Goal: Ask a question: Seek information or help from site administrators or community

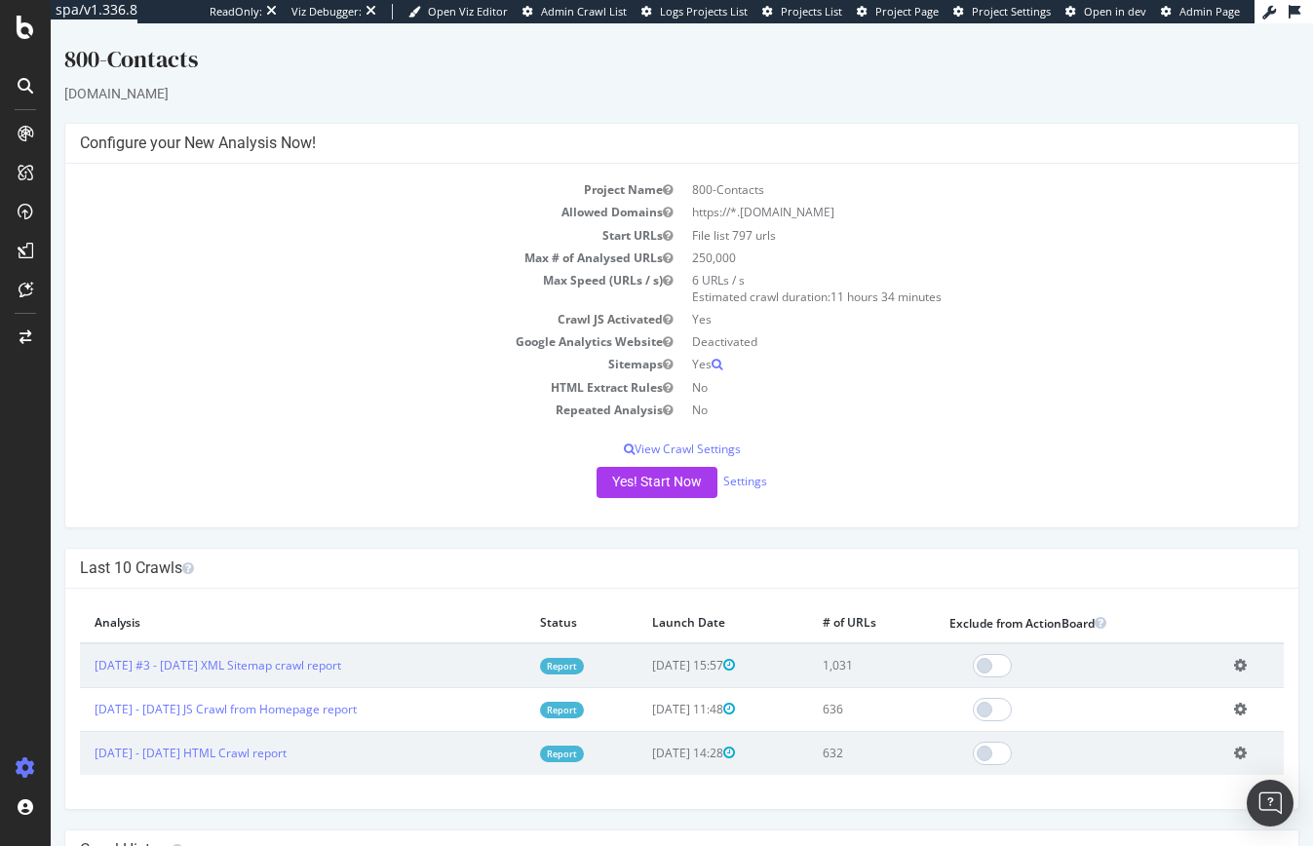
click at [34, 645] on div at bounding box center [25, 435] width 47 height 635
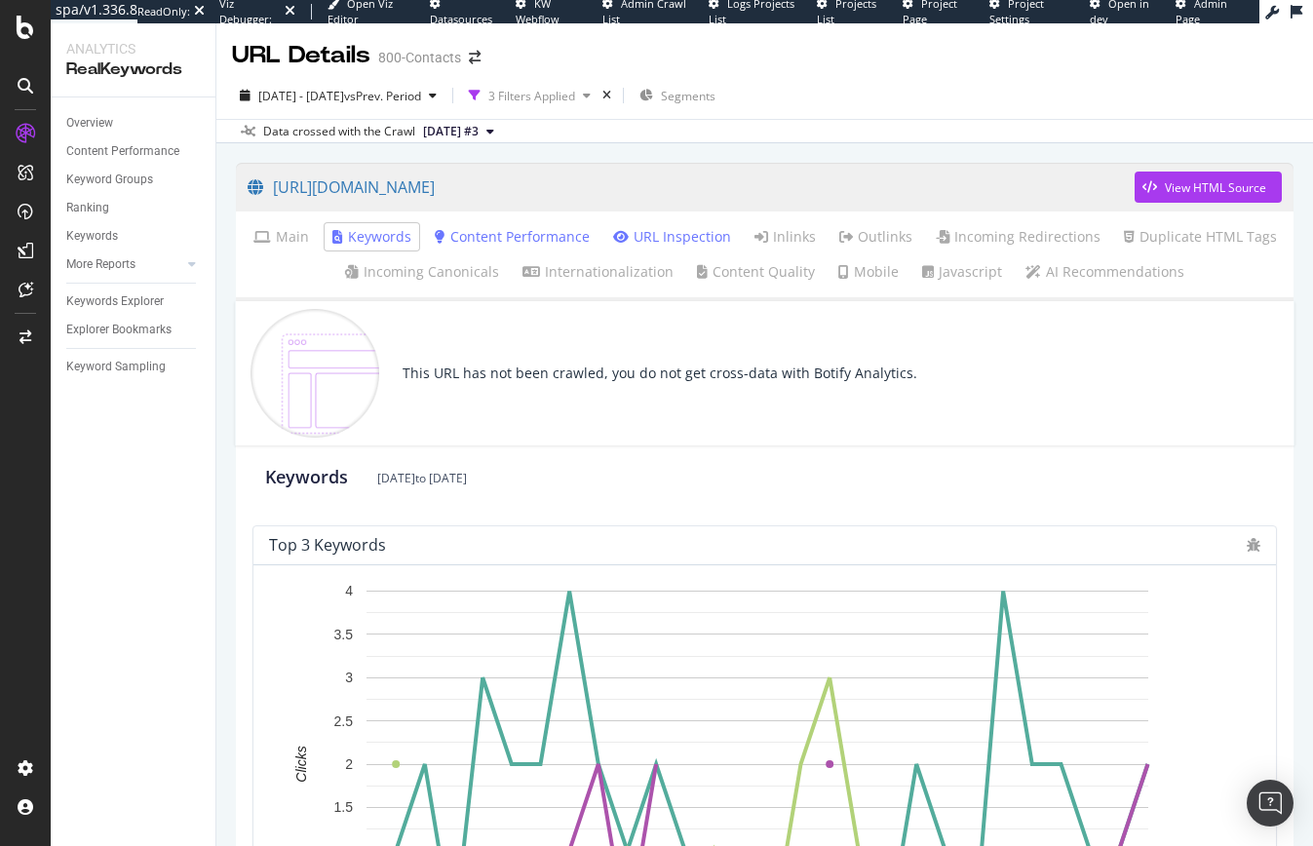
click at [661, 241] on link "URL Inspection" at bounding box center [672, 236] width 118 height 19
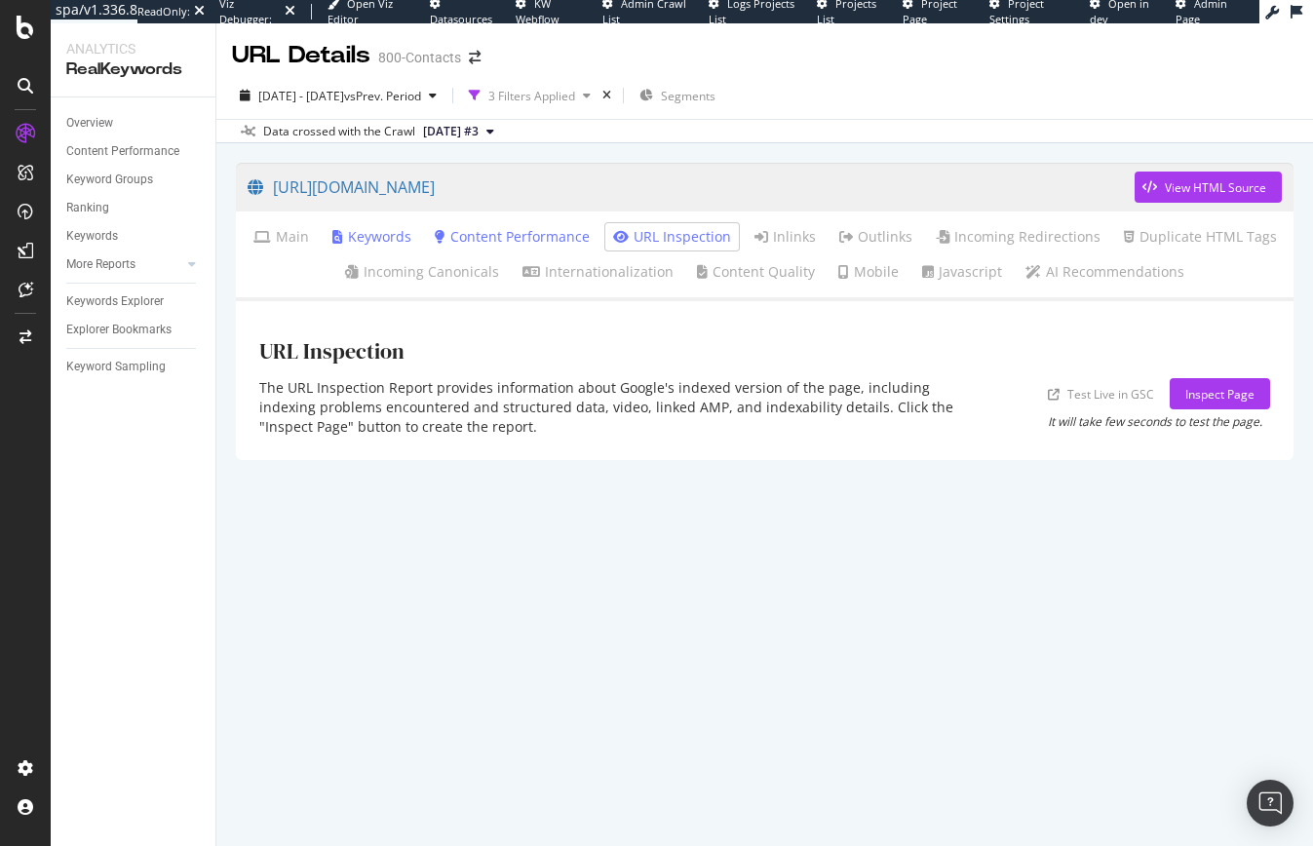
click at [1195, 394] on div "Inspect Page" at bounding box center [1219, 394] width 69 height 17
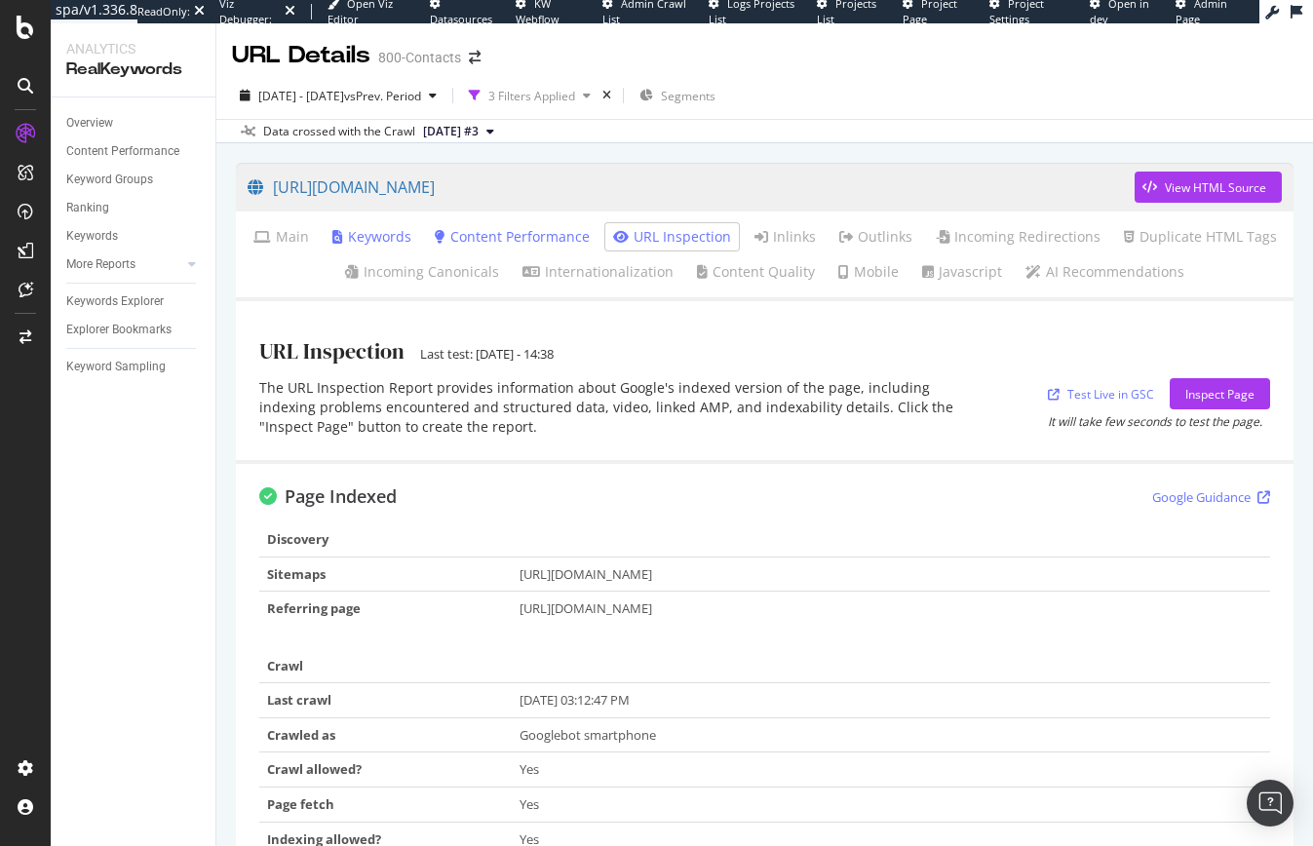
click at [381, 235] on link "Keywords" at bounding box center [371, 236] width 79 height 19
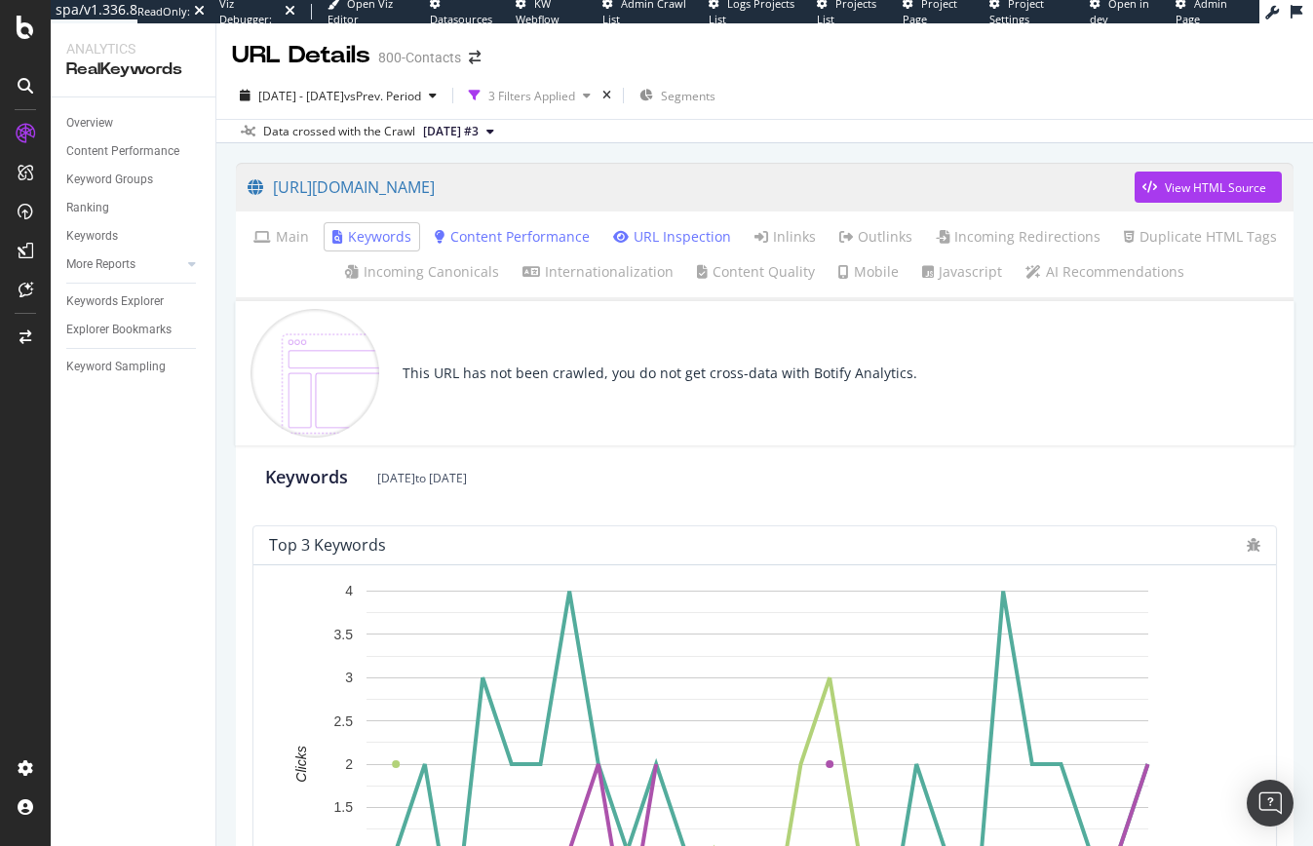
click at [529, 232] on link "Content Performance" at bounding box center [512, 236] width 155 height 19
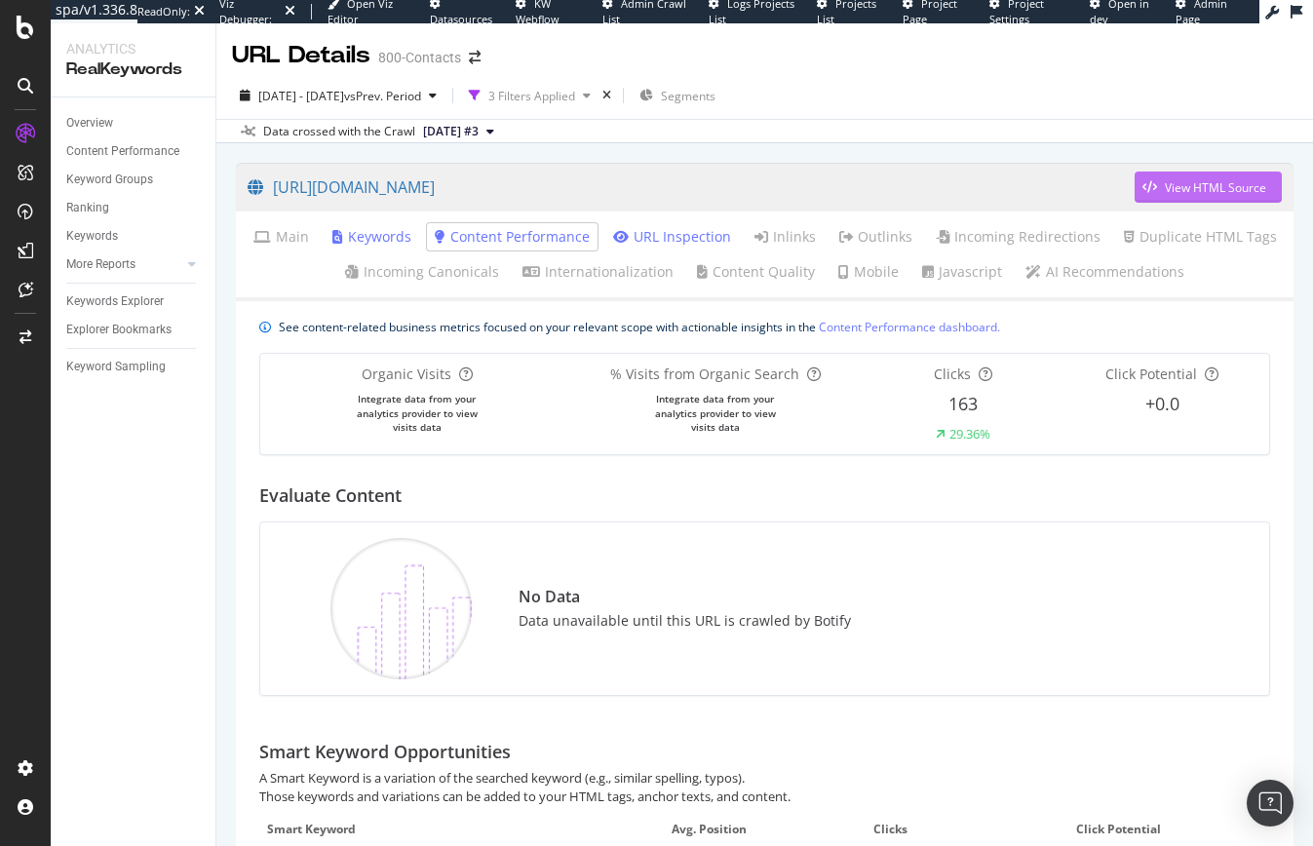
click at [1180, 190] on div "View HTML Source" at bounding box center [1215, 187] width 101 height 17
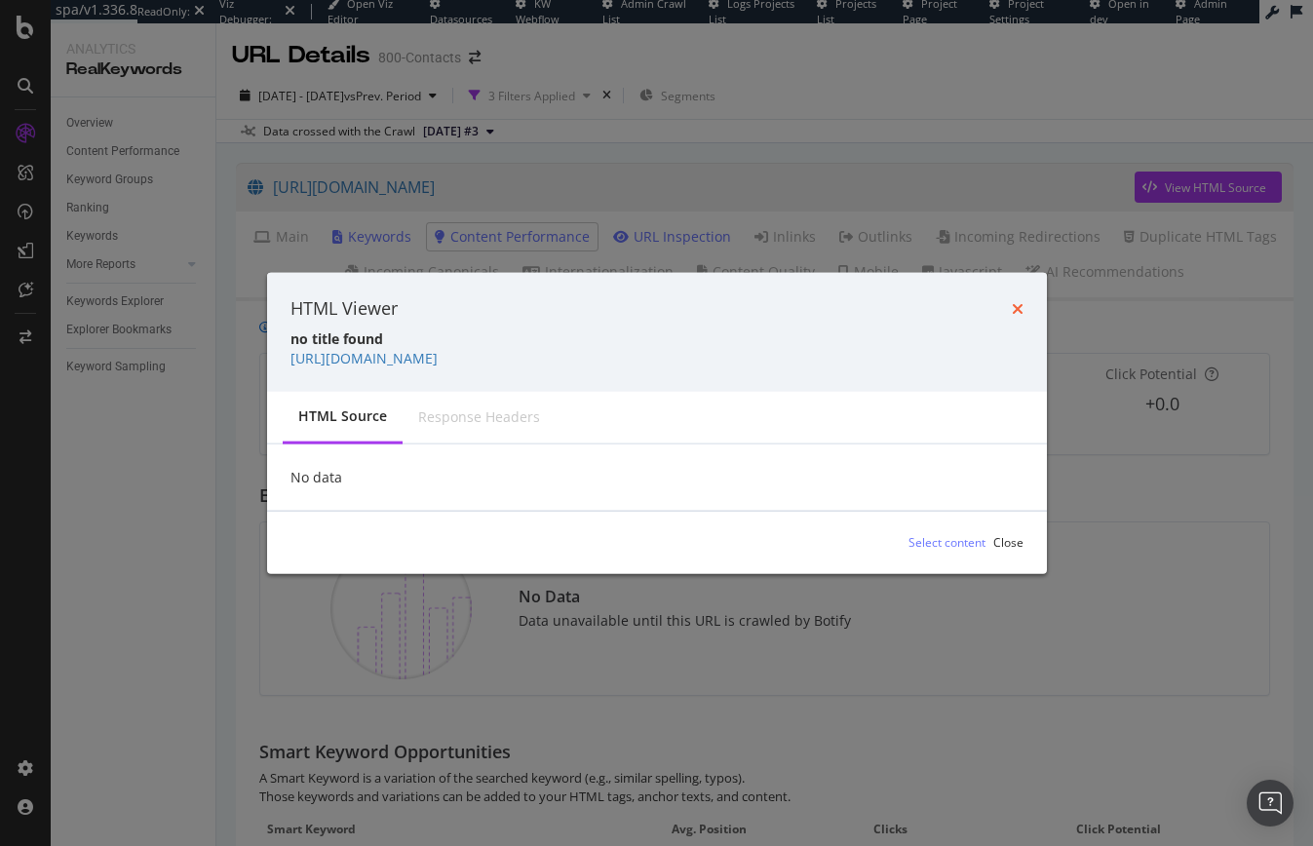
click at [1020, 306] on icon "times" at bounding box center [1018, 308] width 12 height 16
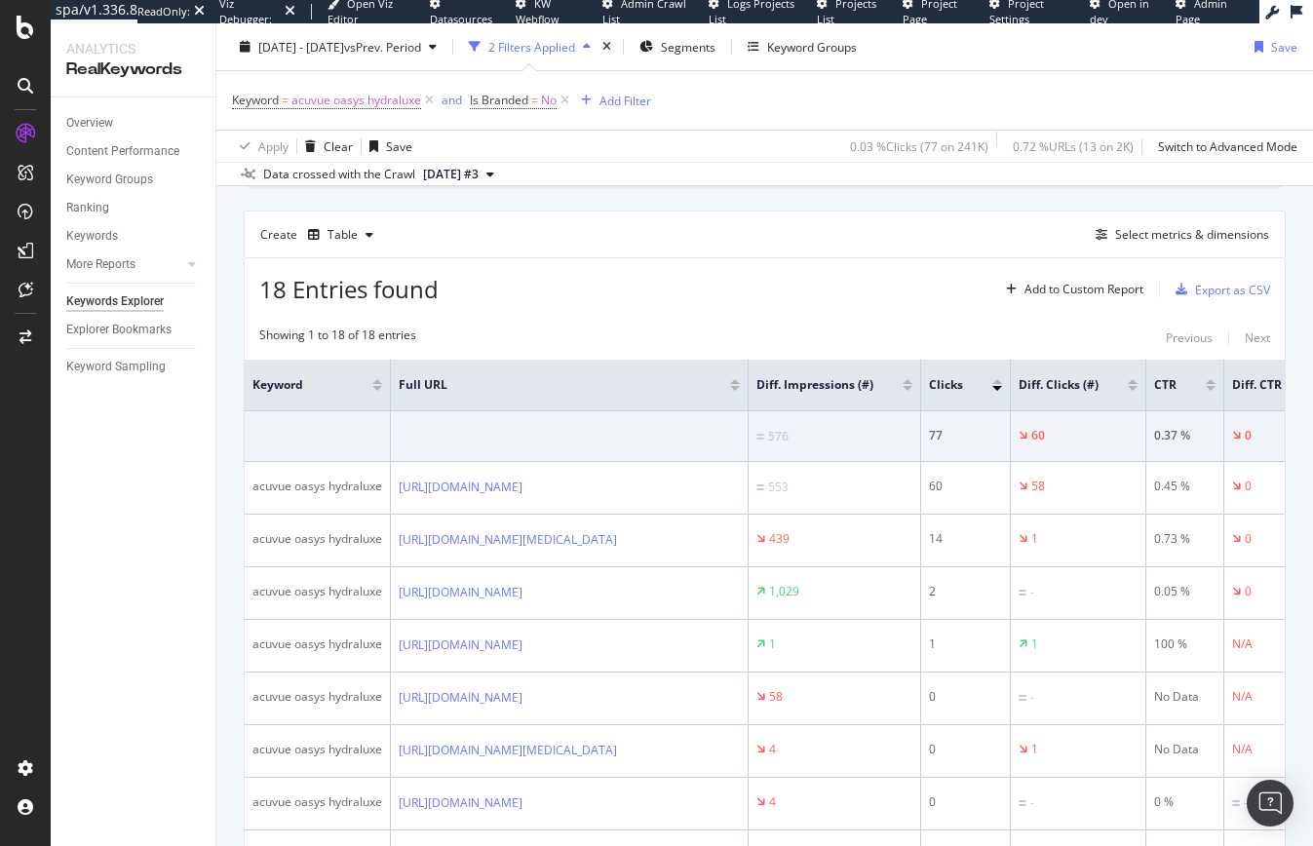
scroll to position [195, 0]
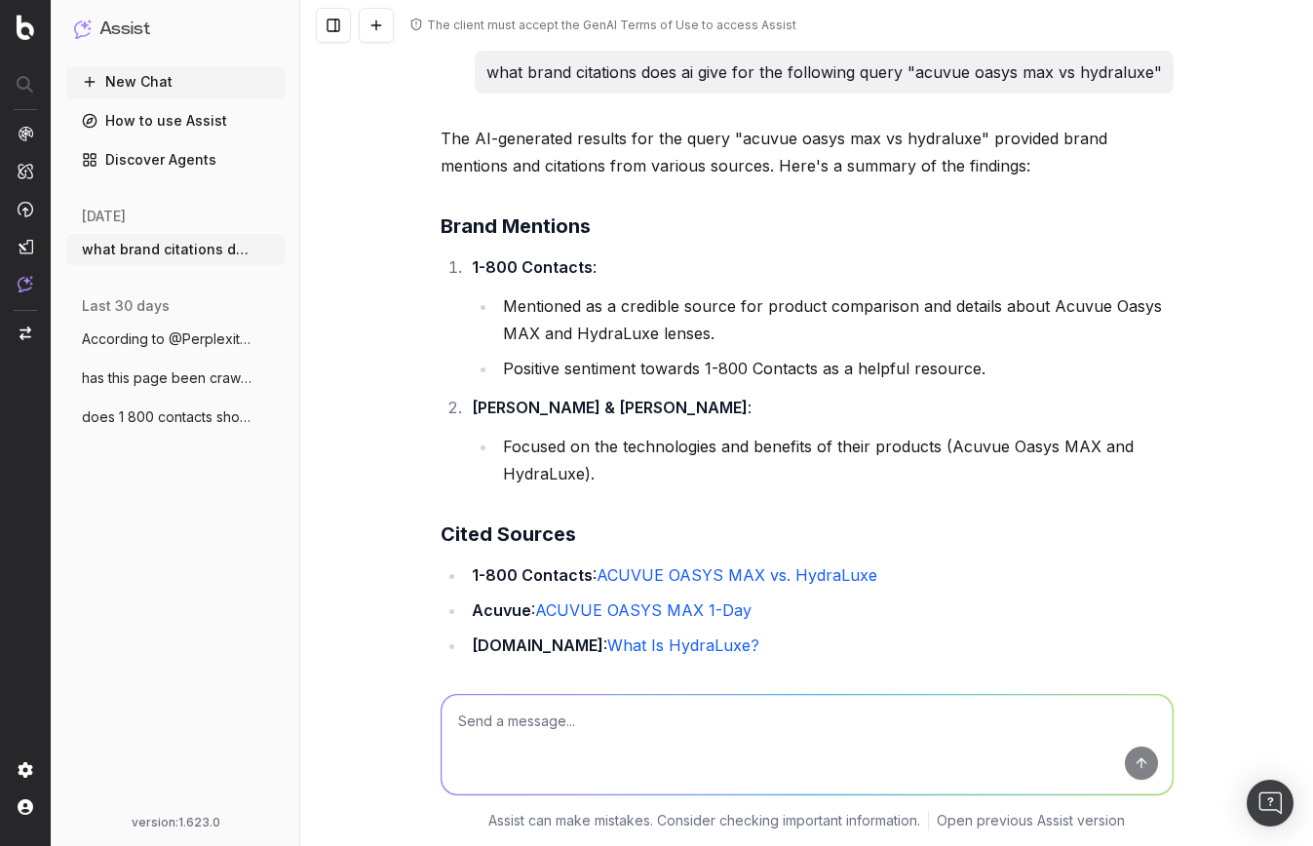
click at [128, 85] on button "New Chat" at bounding box center [175, 81] width 218 height 31
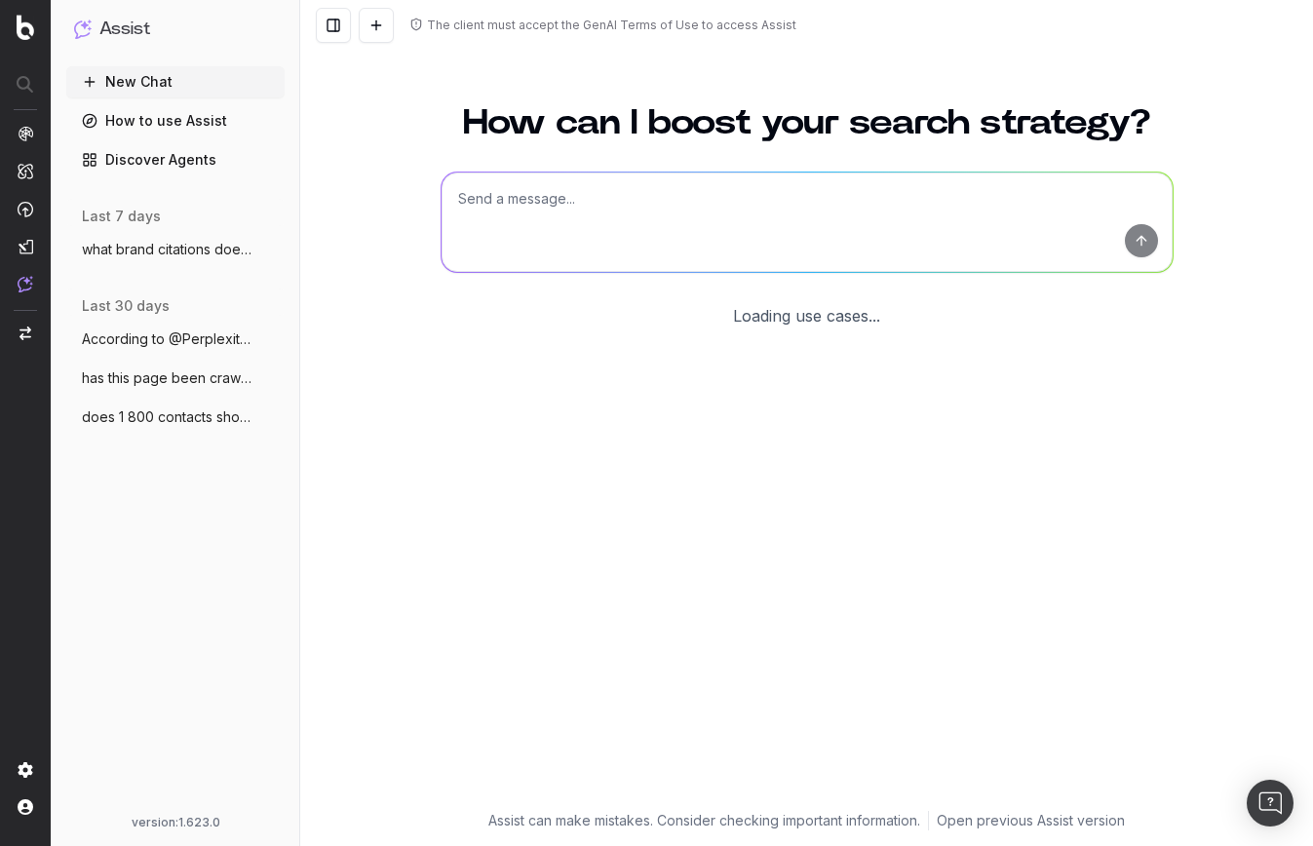
click at [624, 199] on textarea at bounding box center [807, 222] width 731 height 99
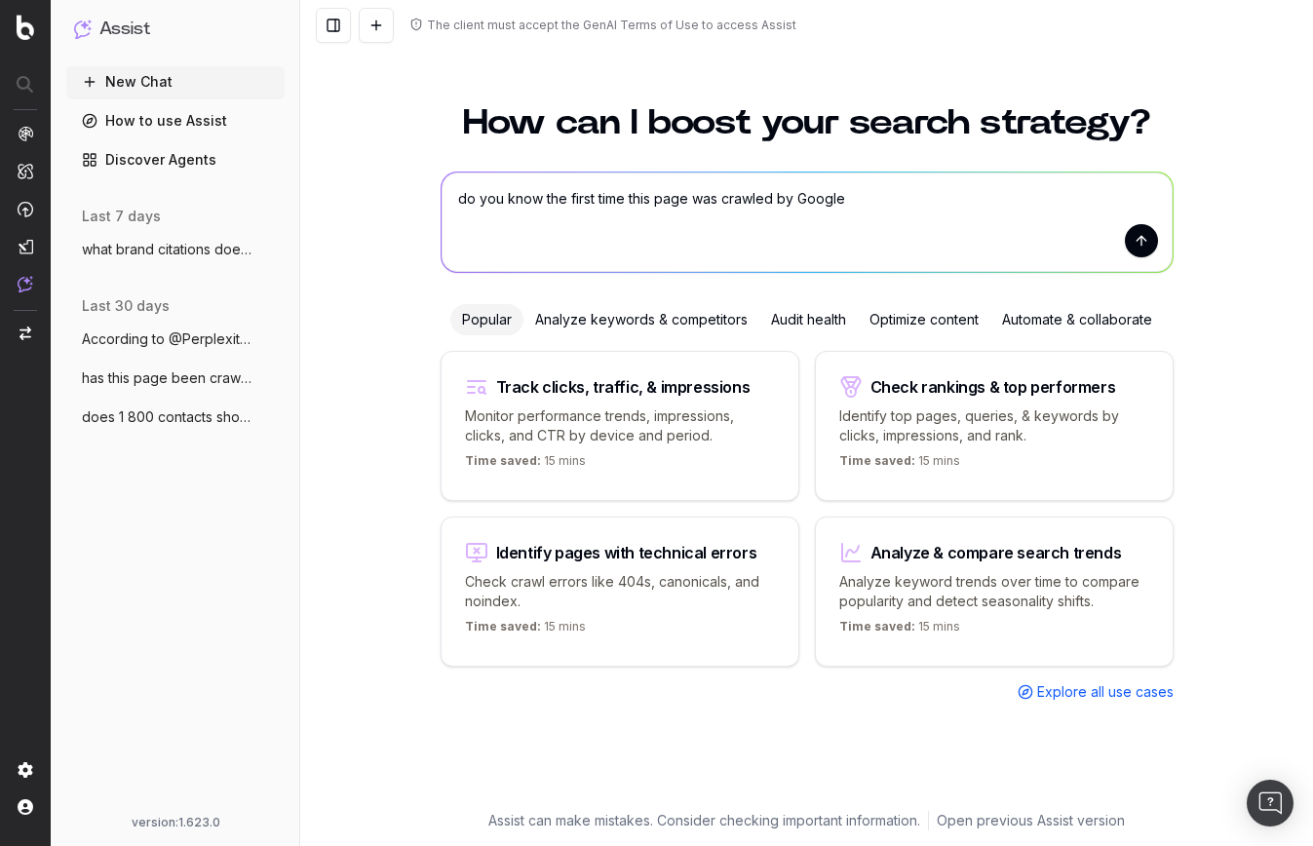
paste textarea "[URL][DOMAIN_NAME]"
drag, startPoint x: 566, startPoint y: 194, endPoint x: 400, endPoint y: 195, distance: 166.7
click at [400, 195] on div "How can I boost your search strategy? do you know the first time this page was …" at bounding box center [806, 464] width 1013 height 764
type textarea "When was the first time this page was crawled by Google https://www.1800contact…"
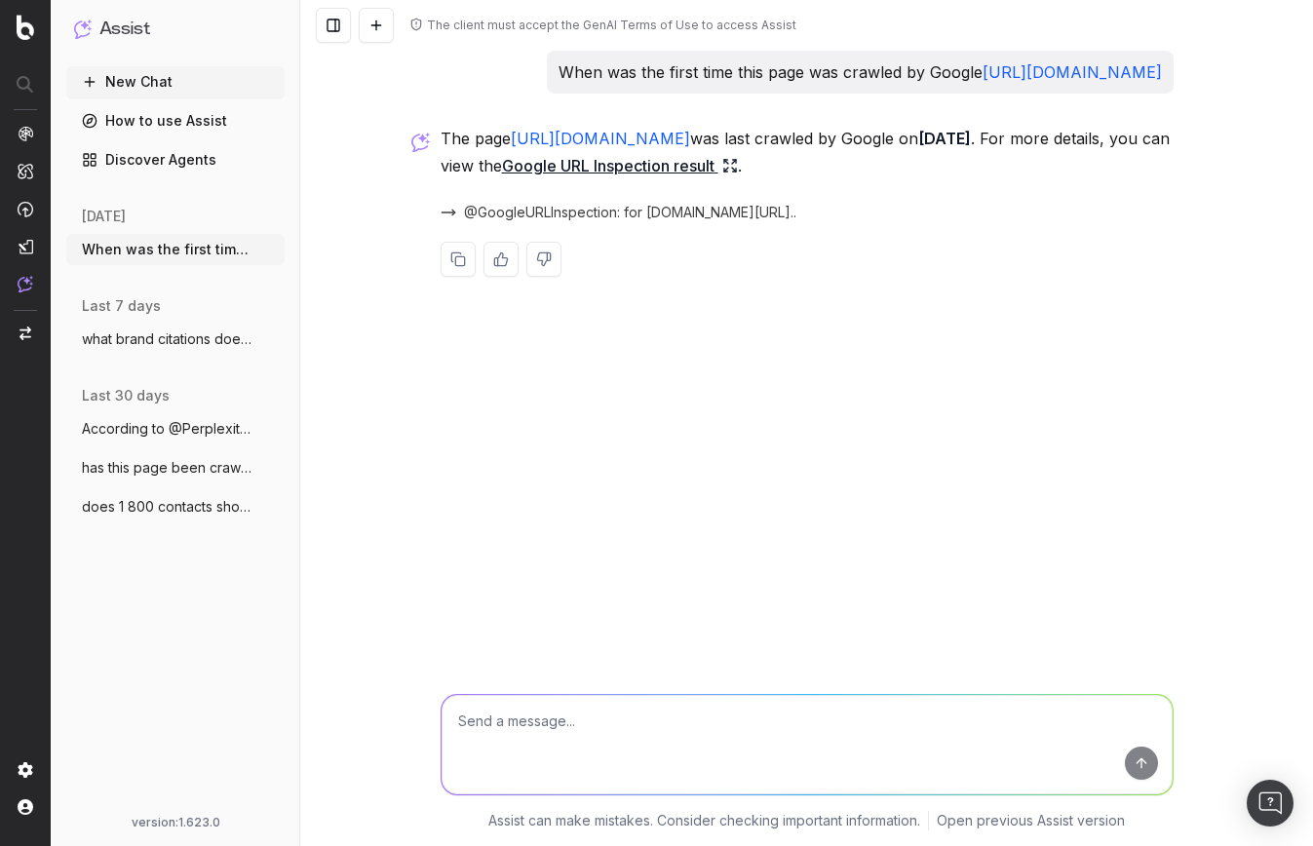
click at [540, 726] on textarea at bounding box center [807, 744] width 731 height 99
type textarea "when was this page first seen by google"
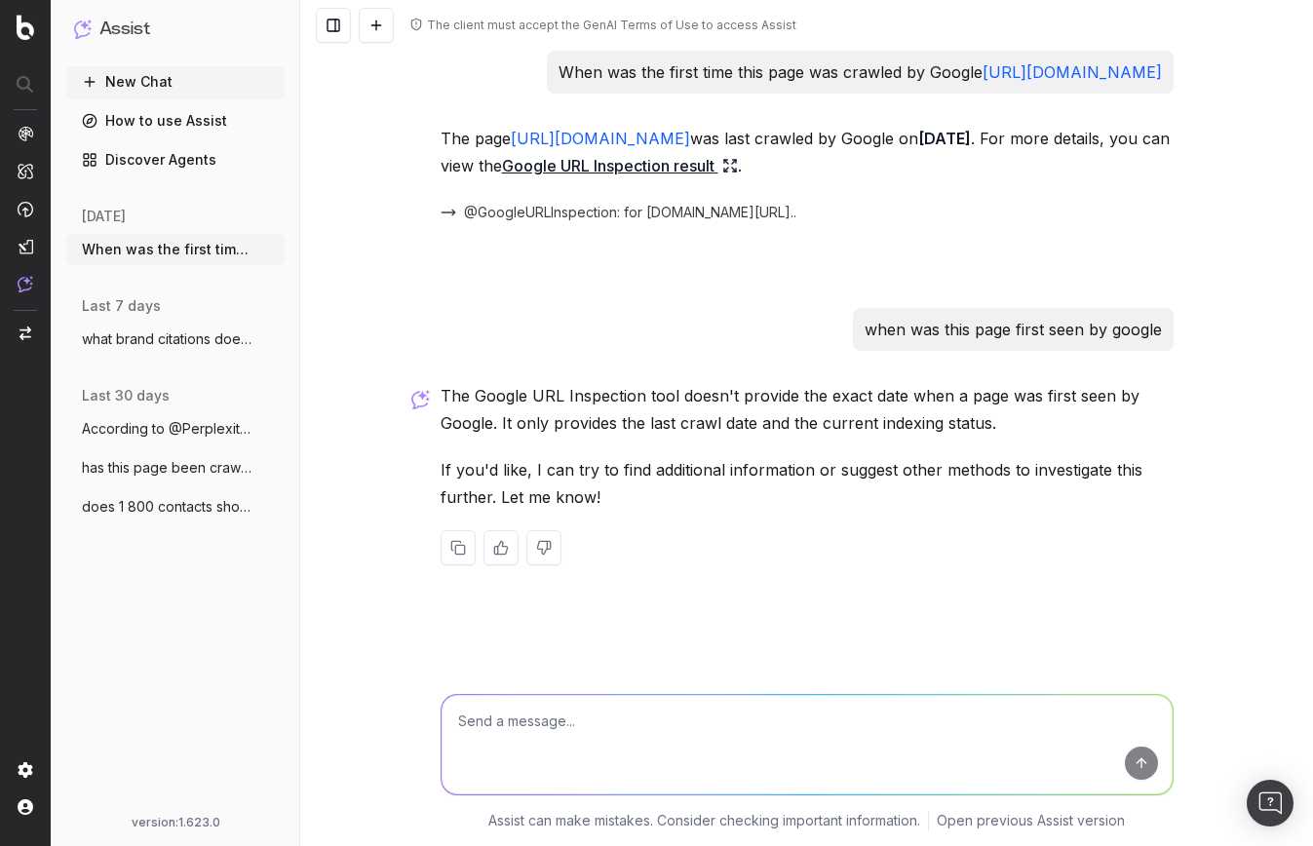
click at [175, 343] on span "what brand citations does ai give for th" at bounding box center [168, 339] width 172 height 19
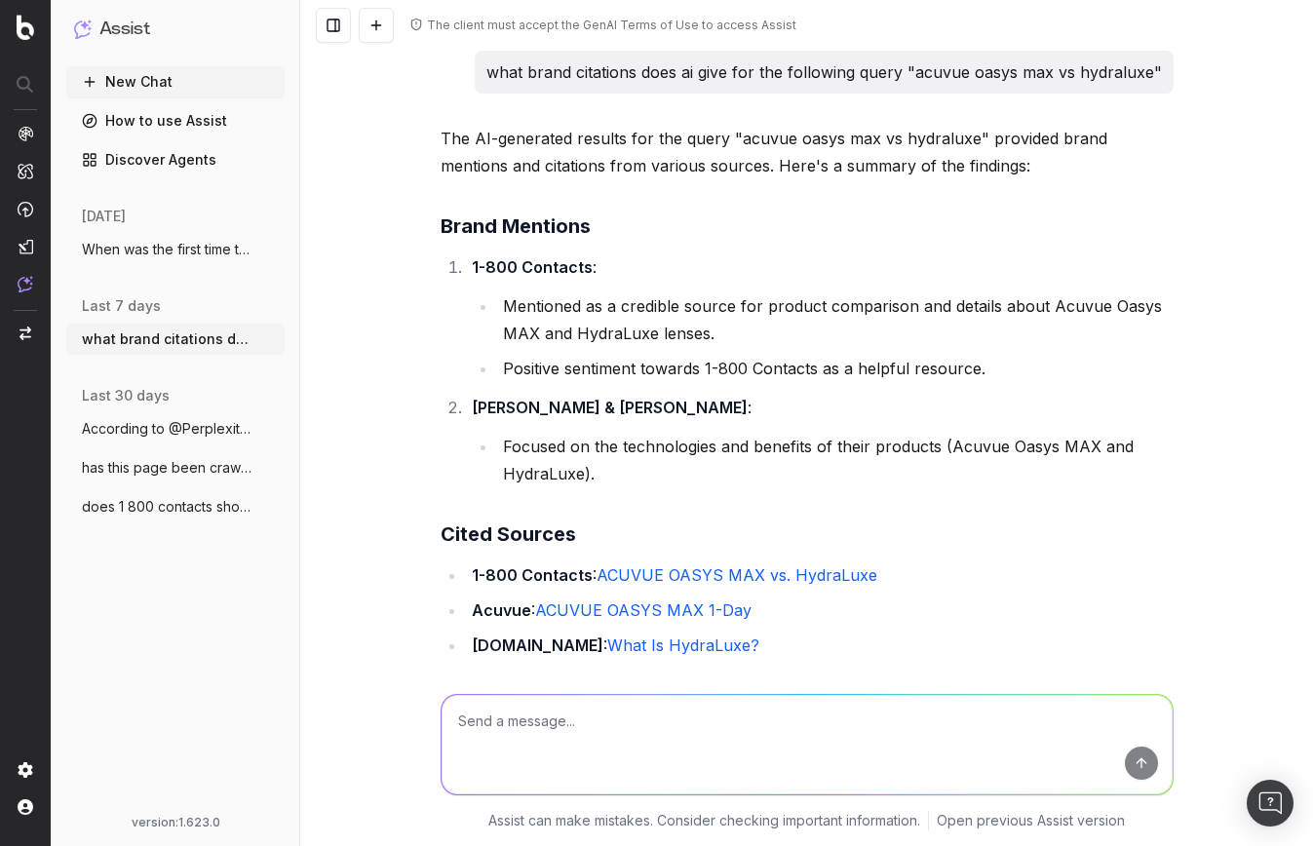
drag, startPoint x: 125, startPoint y: 81, endPoint x: 424, endPoint y: 326, distance: 386.6
click at [125, 81] on button "New Chat" at bounding box center [175, 81] width 218 height 31
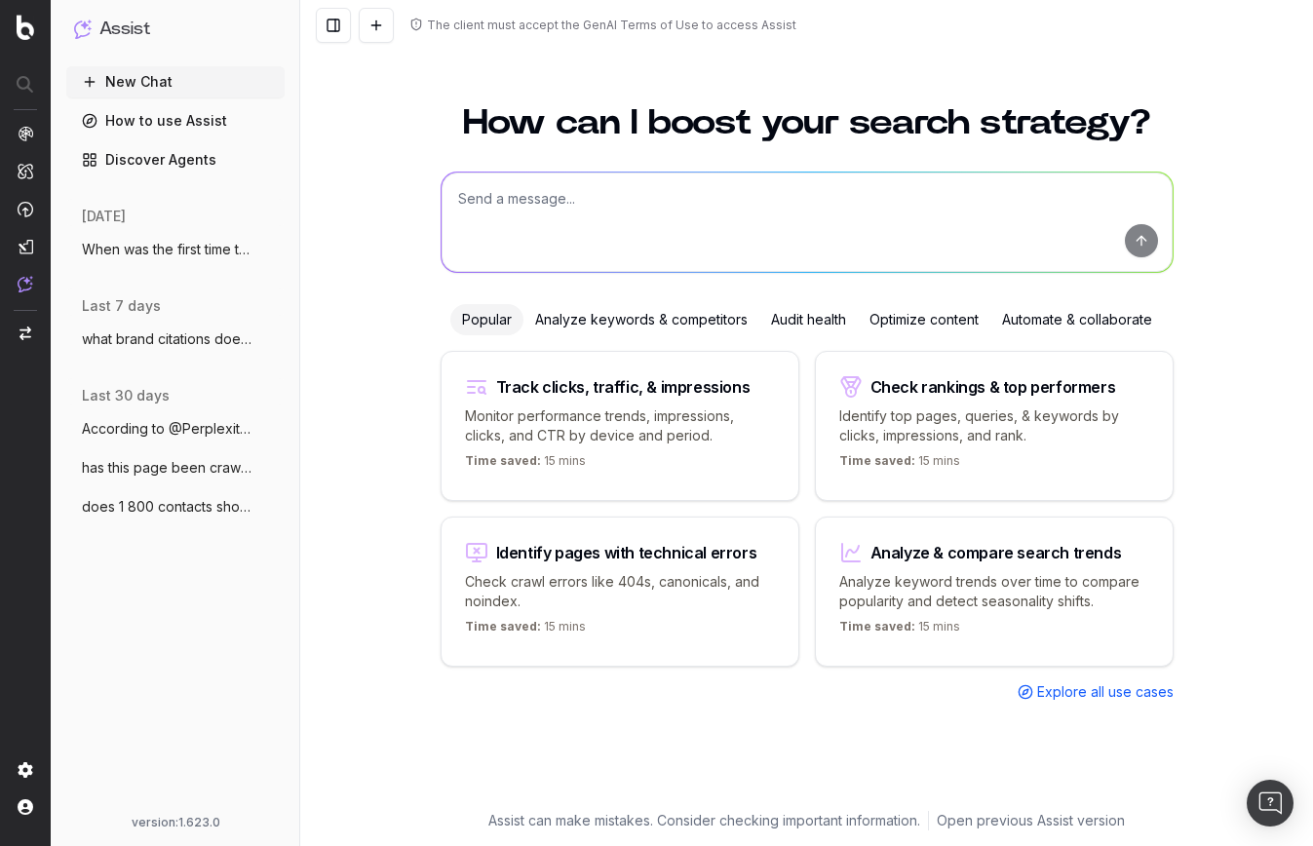
click at [507, 214] on textarea at bounding box center [807, 222] width 731 height 99
paste textarea "https://app.botify.com/leslie-org/800-contacts/crawl/explorer?context=%7B%22fil…"
type textarea "what could cause the network errors we are seeing in this report https://app.bo…"
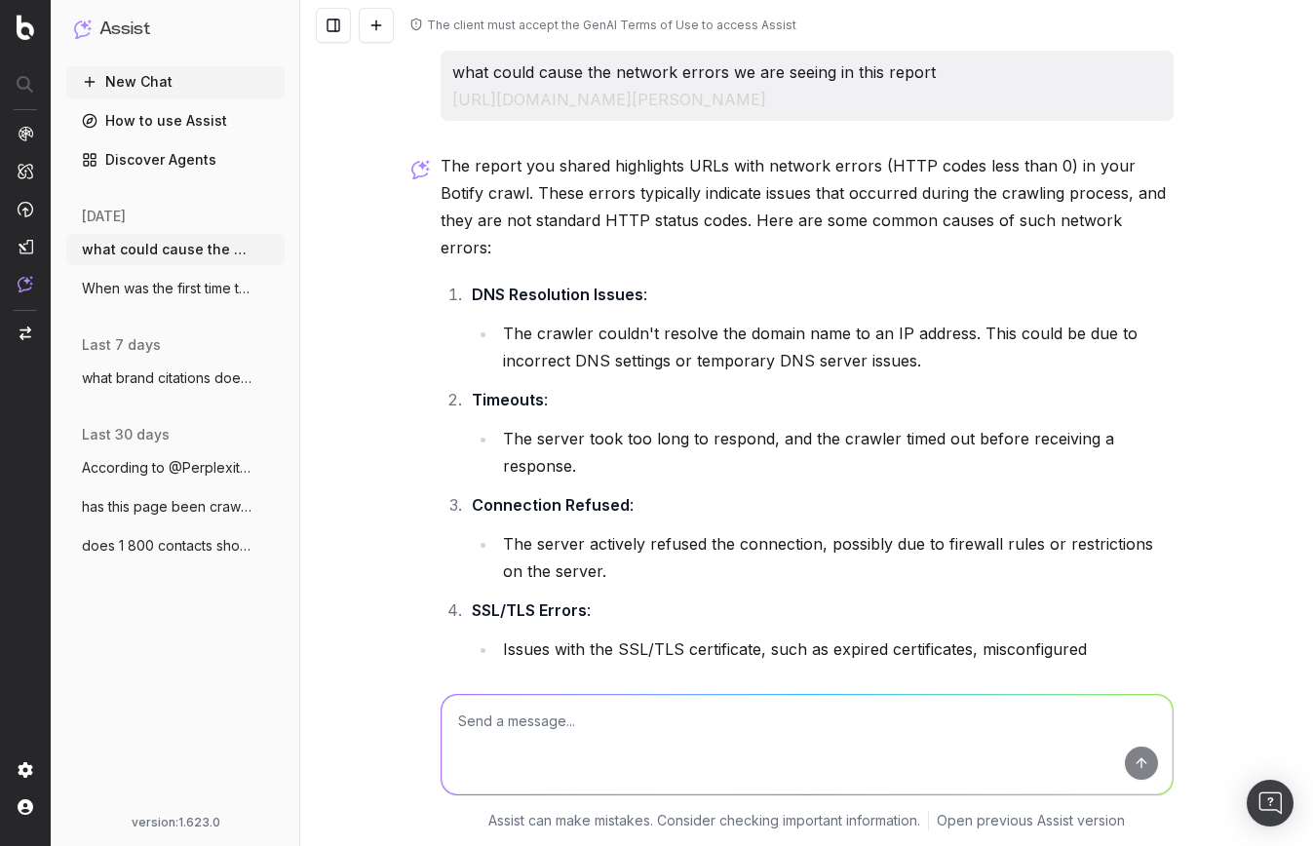
click at [138, 388] on button "what brand citations does ai give for th" at bounding box center [175, 378] width 218 height 31
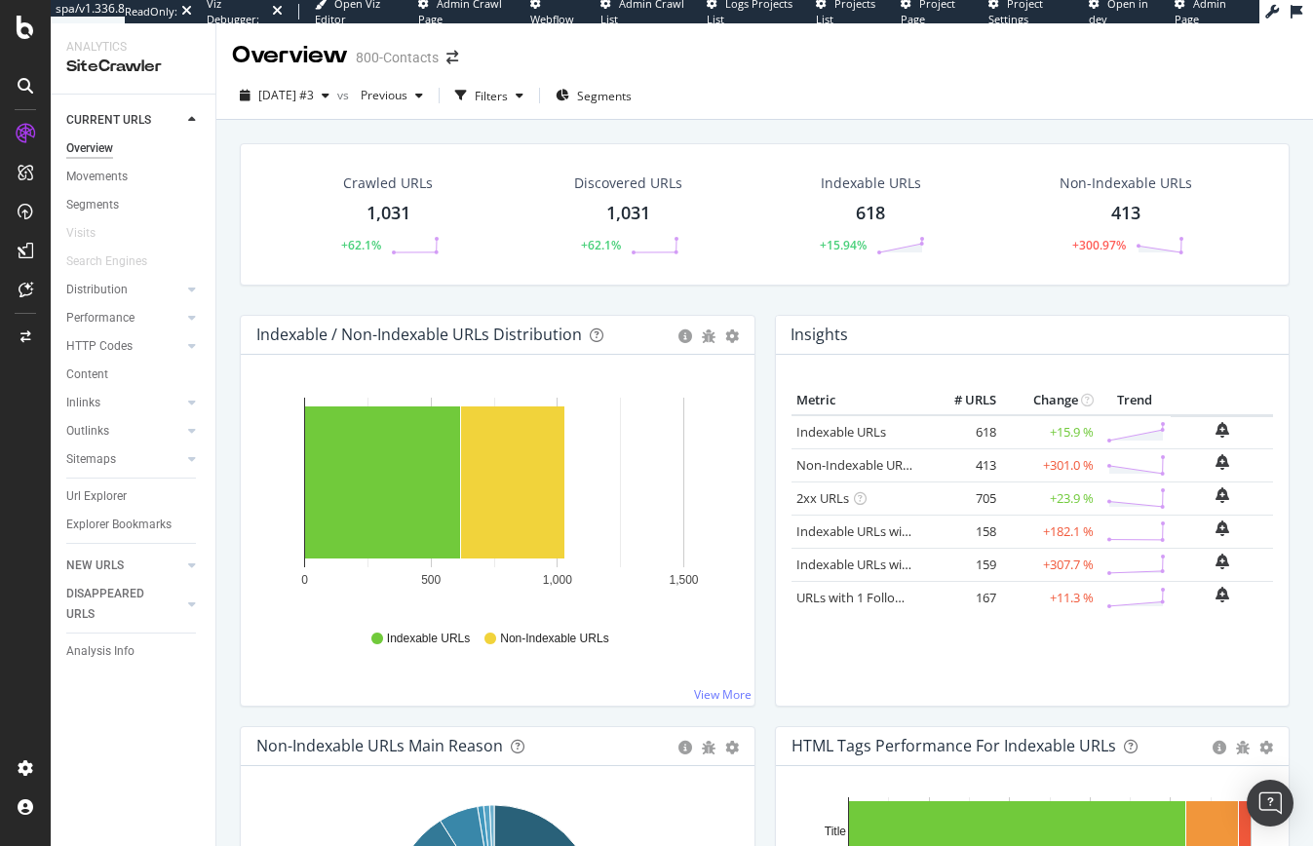
drag, startPoint x: 85, startPoint y: 212, endPoint x: 554, endPoint y: 398, distance: 504.5
click at [85, 212] on div "Segments" at bounding box center [92, 205] width 53 height 20
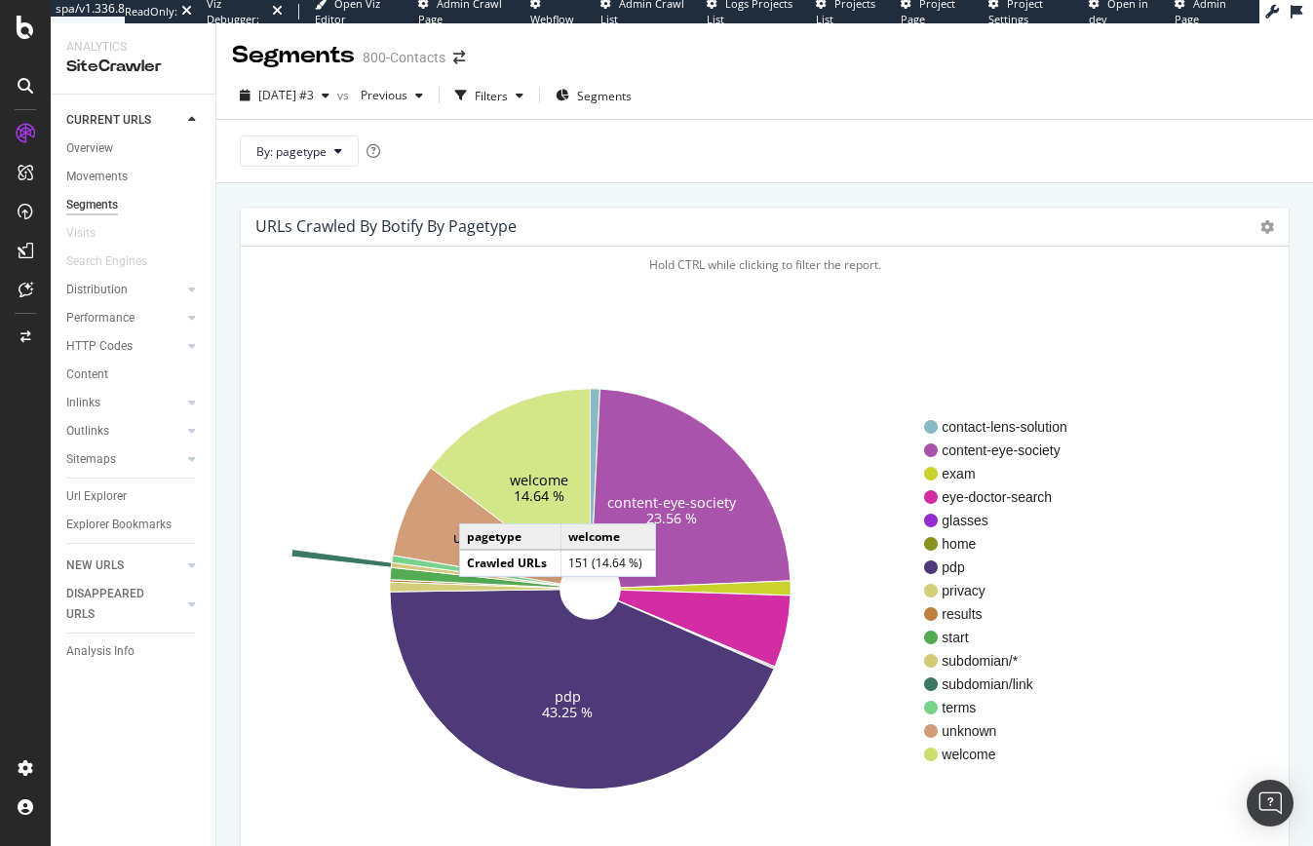
click at [476, 529] on text "unknown" at bounding box center [484, 537] width 62 height 19
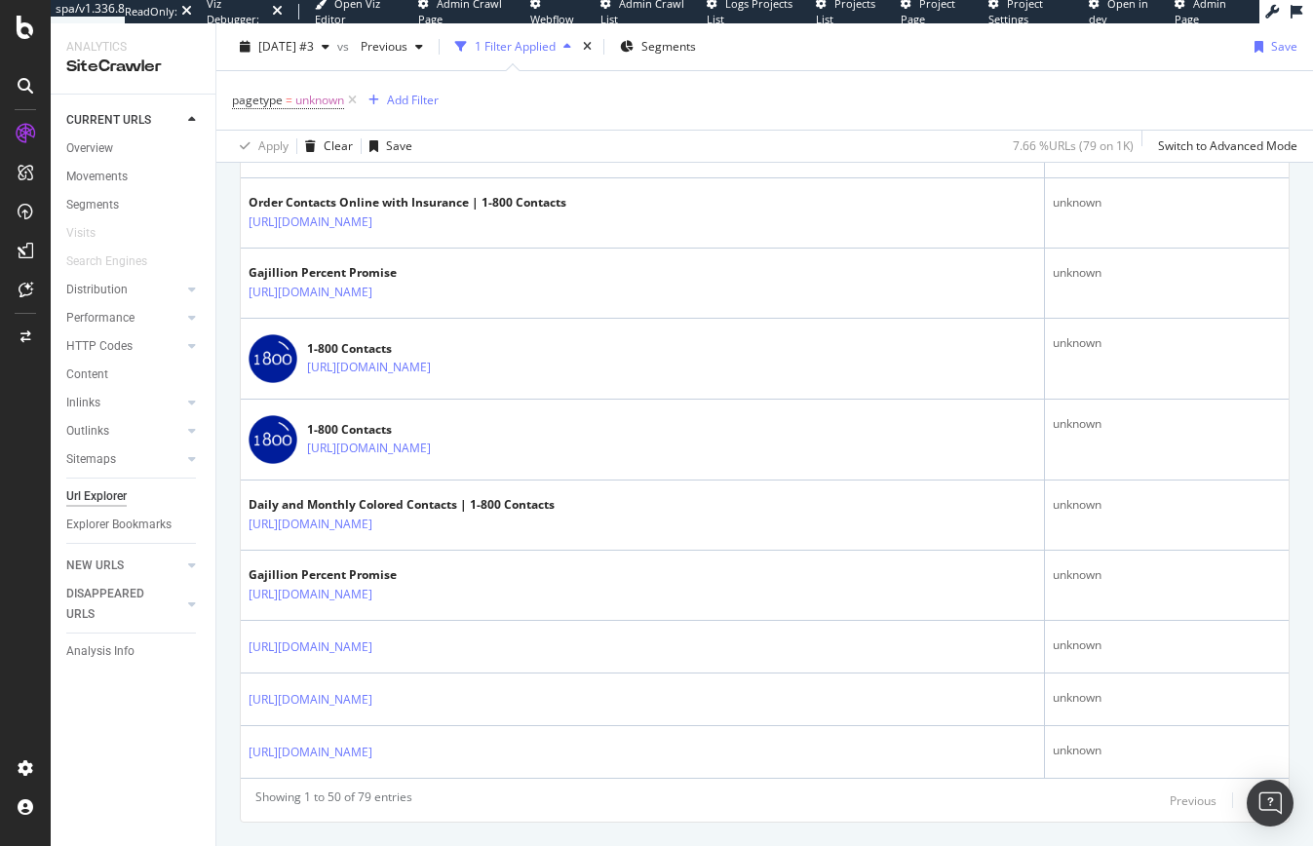
scroll to position [3262, 0]
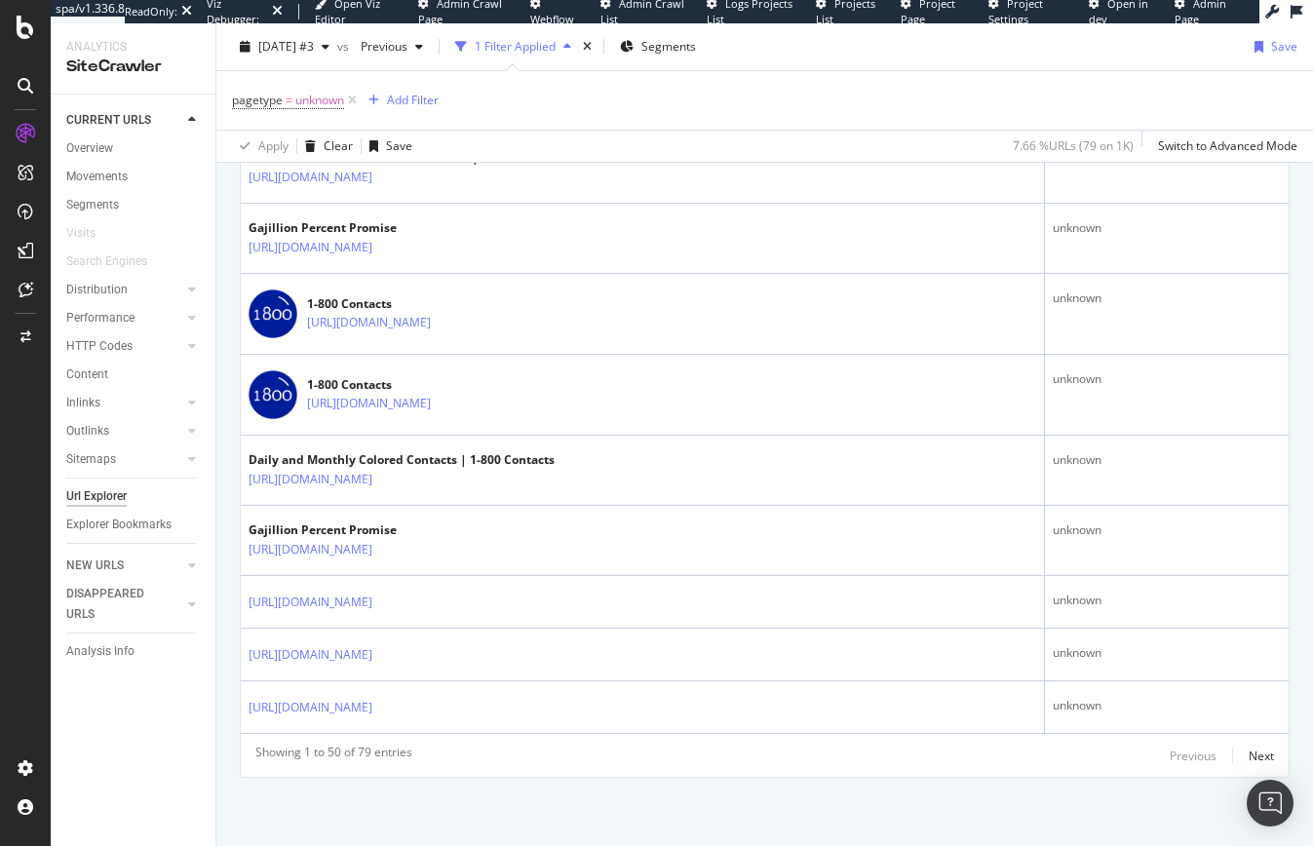
drag, startPoint x: 346, startPoint y: 102, endPoint x: 296, endPoint y: 122, distance: 53.4
click at [345, 102] on span "pagetype = unknown" at bounding box center [296, 100] width 129 height 27
drag, startPoint x: 101, startPoint y: 149, endPoint x: 238, endPoint y: 208, distance: 148.5
click at [101, 150] on div "Overview" at bounding box center [89, 148] width 47 height 20
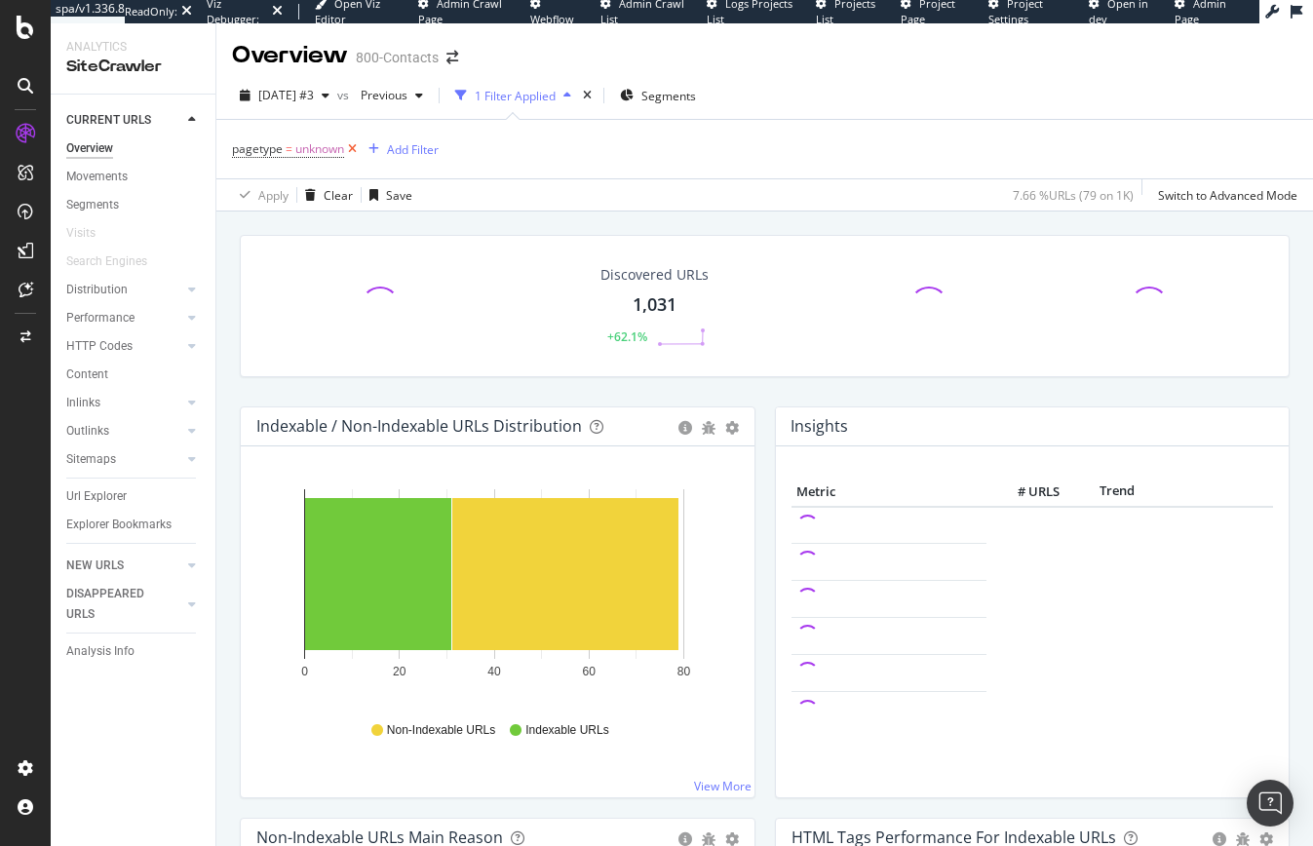
click at [353, 152] on icon at bounding box center [352, 148] width 17 height 19
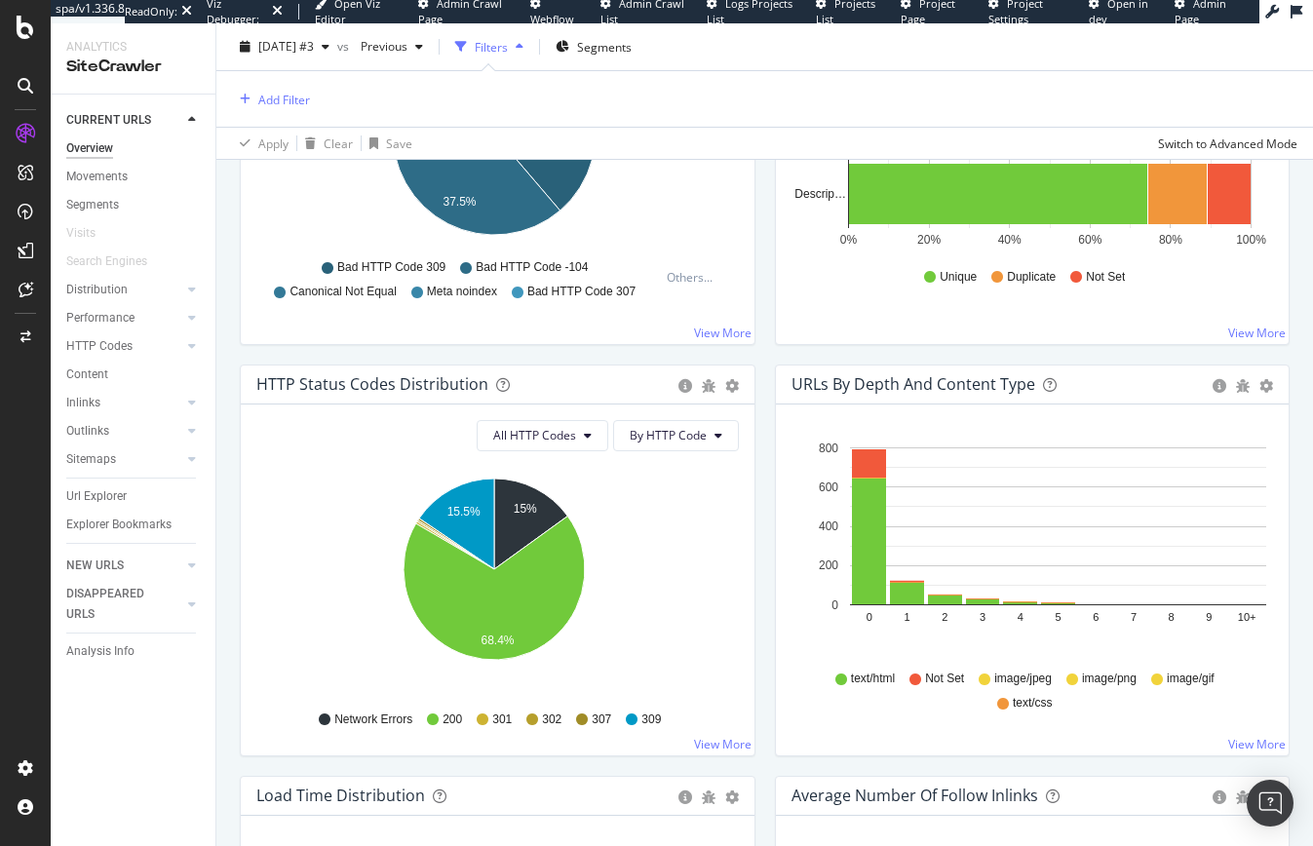
scroll to position [975, 0]
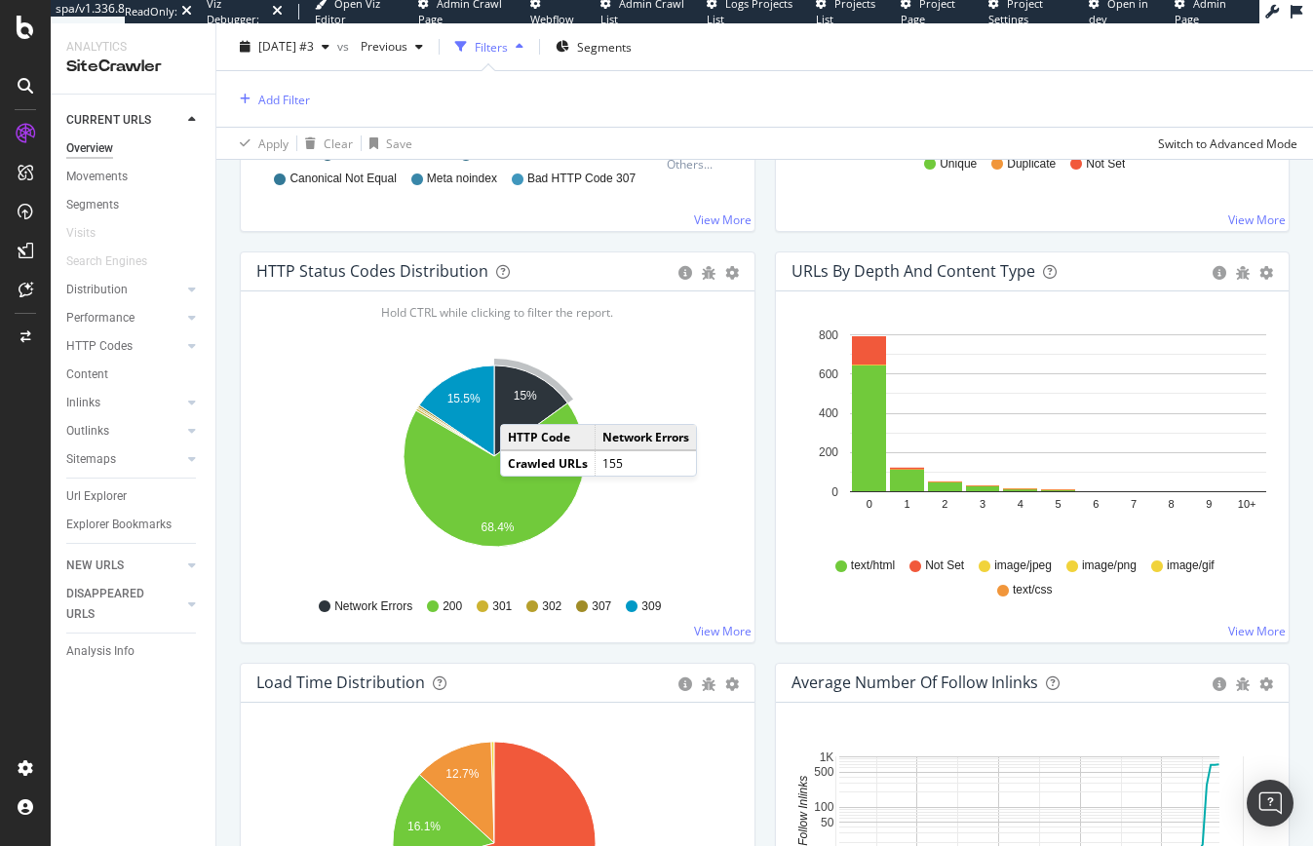
click at [520, 405] on icon "A chart." at bounding box center [530, 411] width 73 height 91
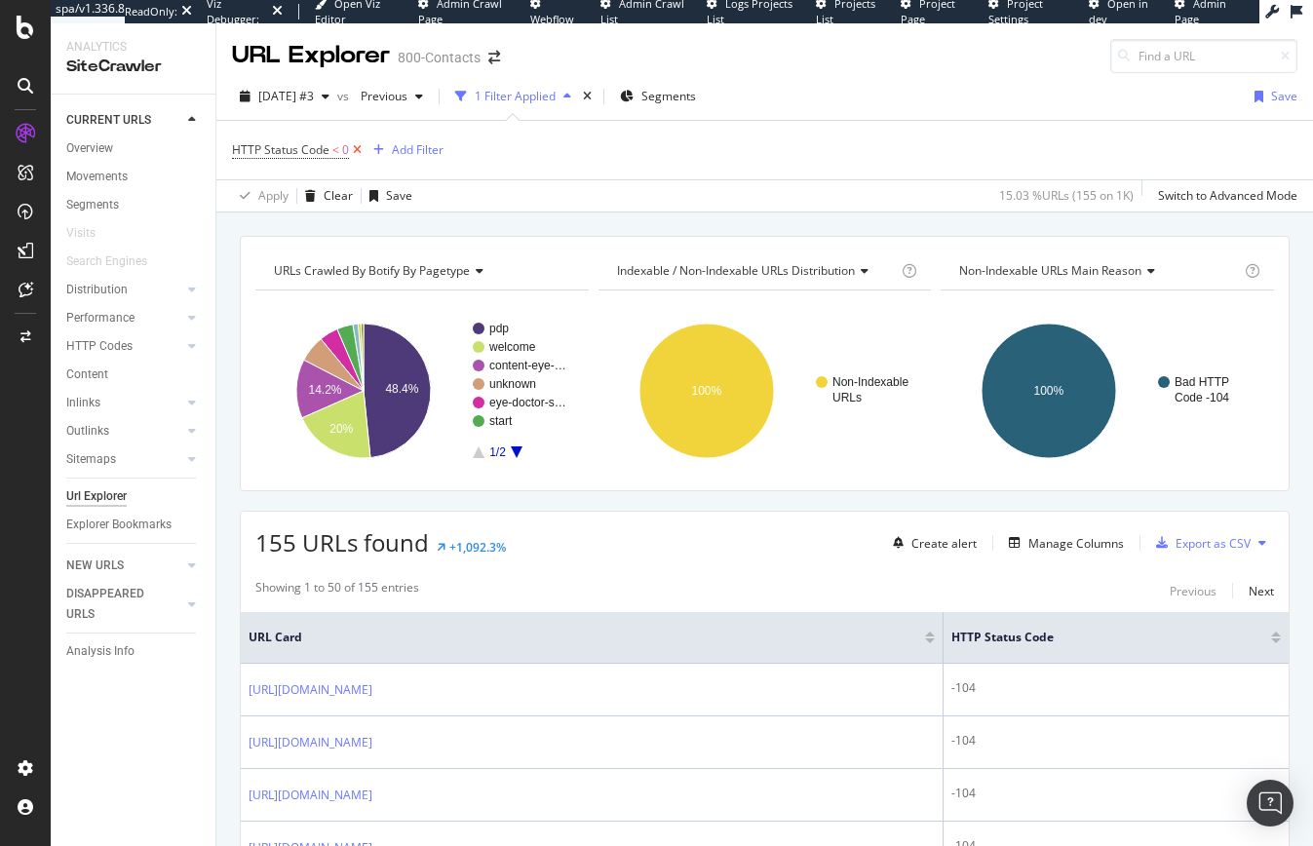
click at [359, 148] on icon at bounding box center [357, 149] width 17 height 19
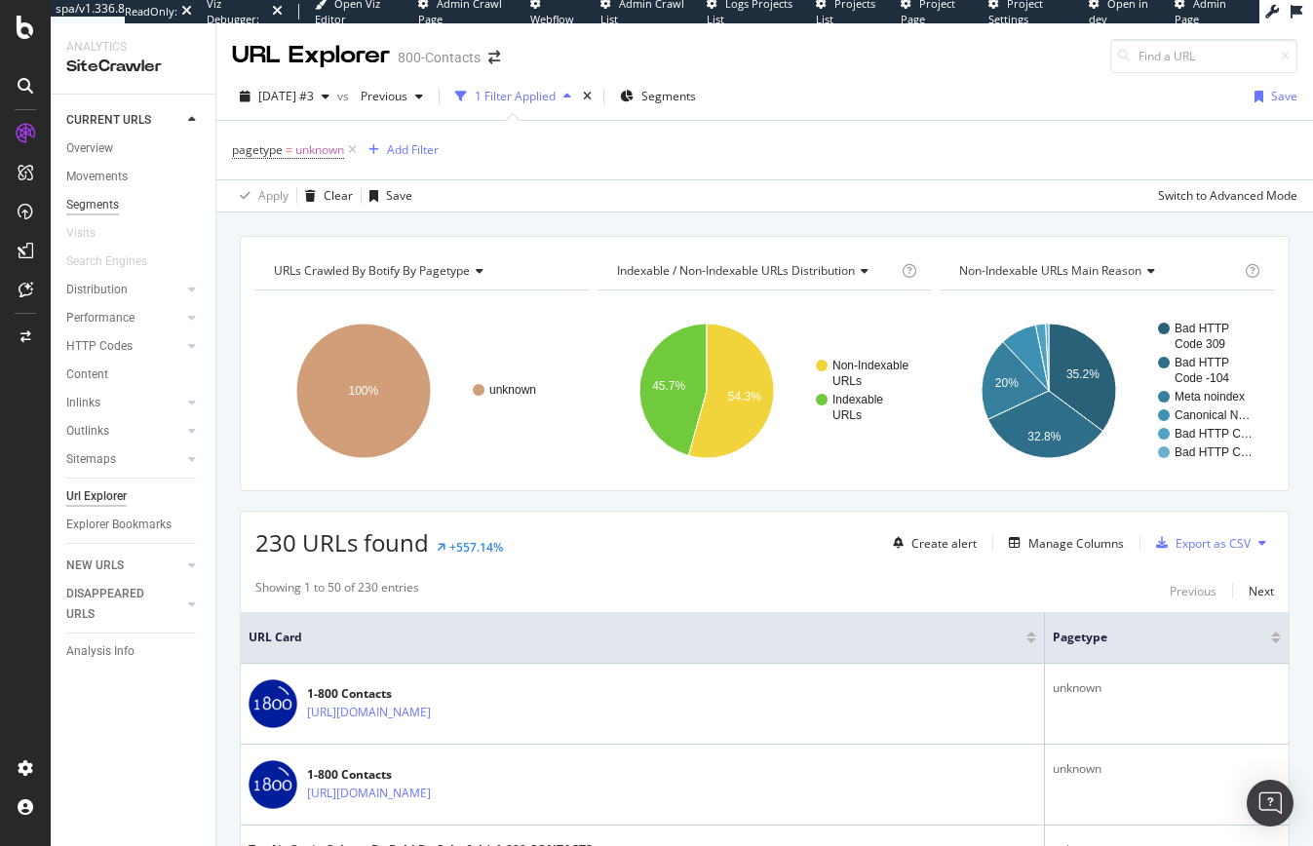
click at [354, 147] on icon at bounding box center [352, 149] width 17 height 19
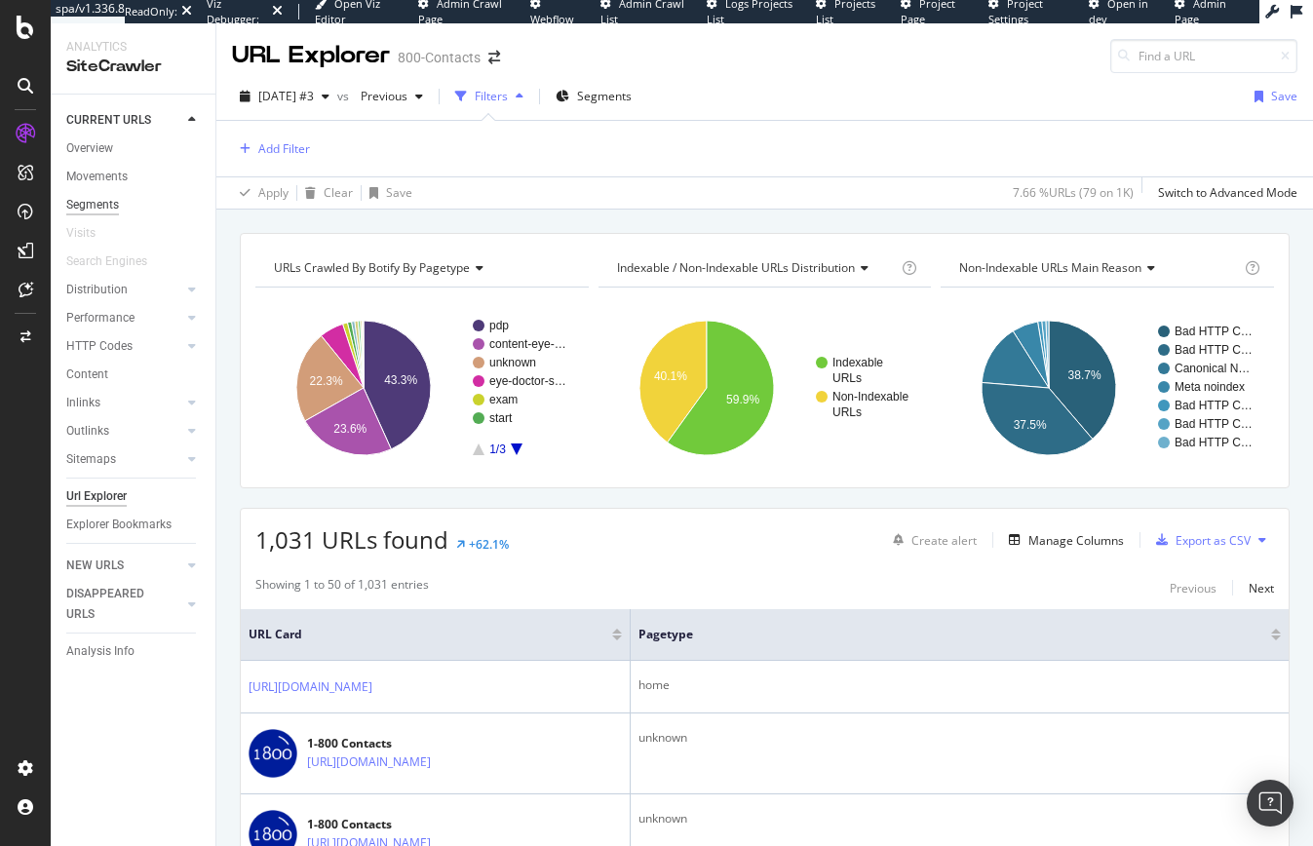
click at [94, 206] on div "Segments" at bounding box center [92, 205] width 53 height 20
